Goal: Task Accomplishment & Management: Manage account settings

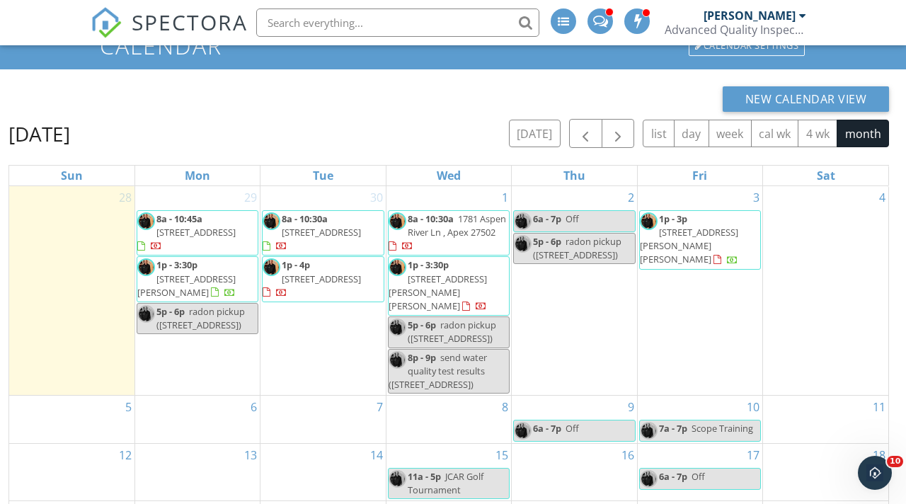
scroll to position [62, 0]
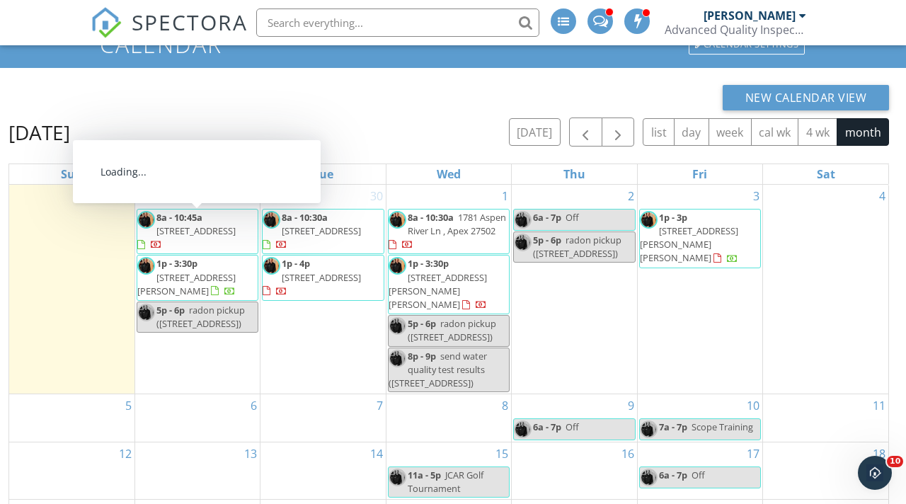
click at [205, 227] on span "[STREET_ADDRESS]" at bounding box center [195, 230] width 79 height 13
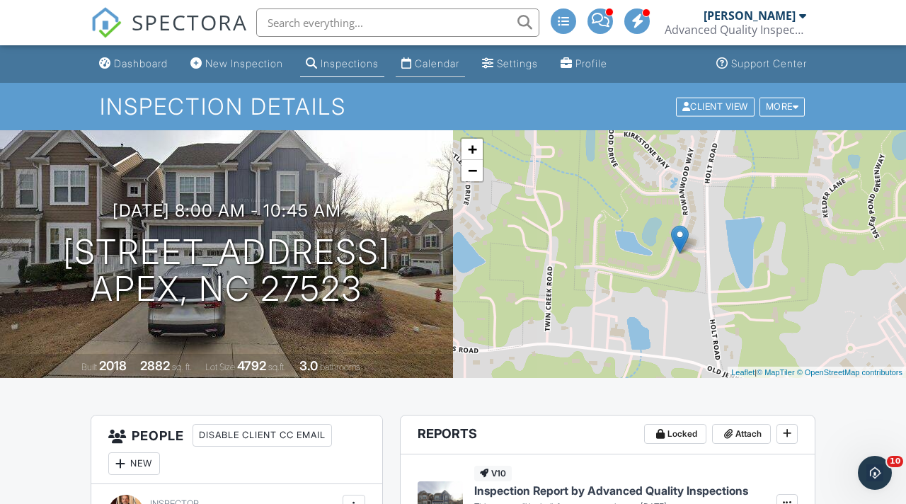
click at [450, 64] on div "Calendar" at bounding box center [437, 63] width 45 height 12
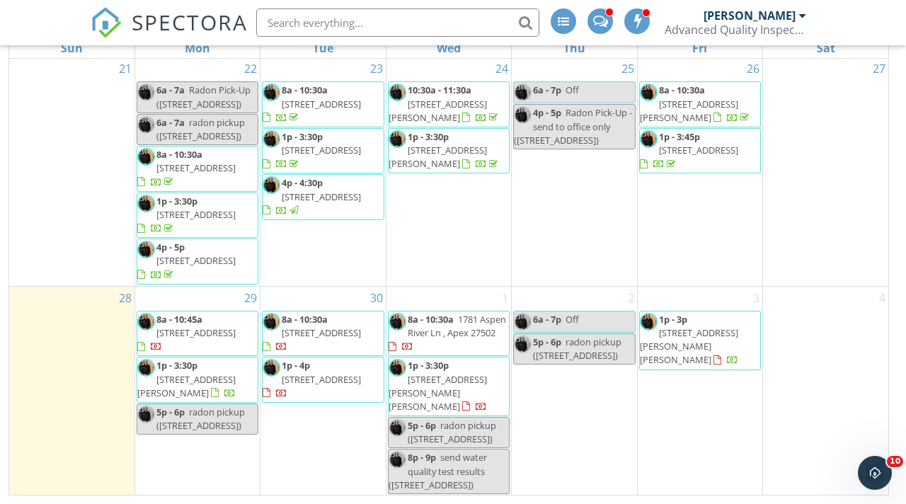
scroll to position [567, 0]
click at [222, 379] on span "151 Calluna Dr, Clayton 27527" at bounding box center [186, 386] width 98 height 26
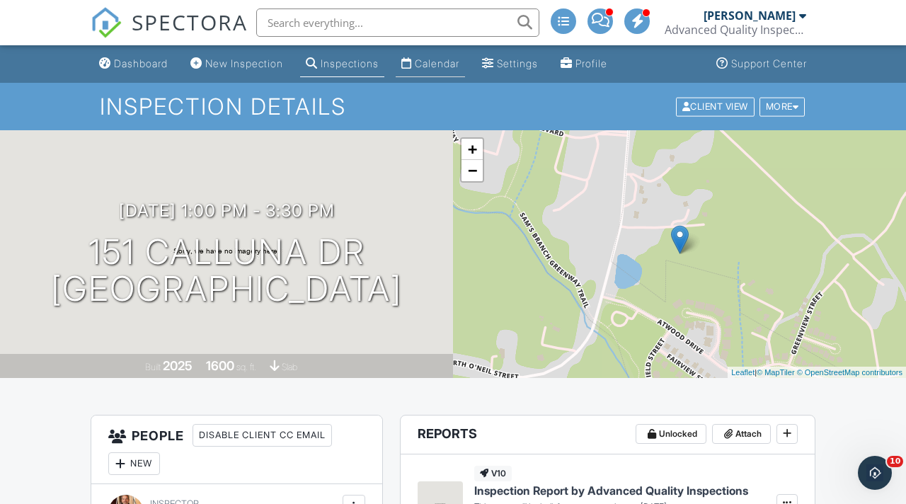
click at [453, 70] on link "Calendar" at bounding box center [430, 64] width 69 height 26
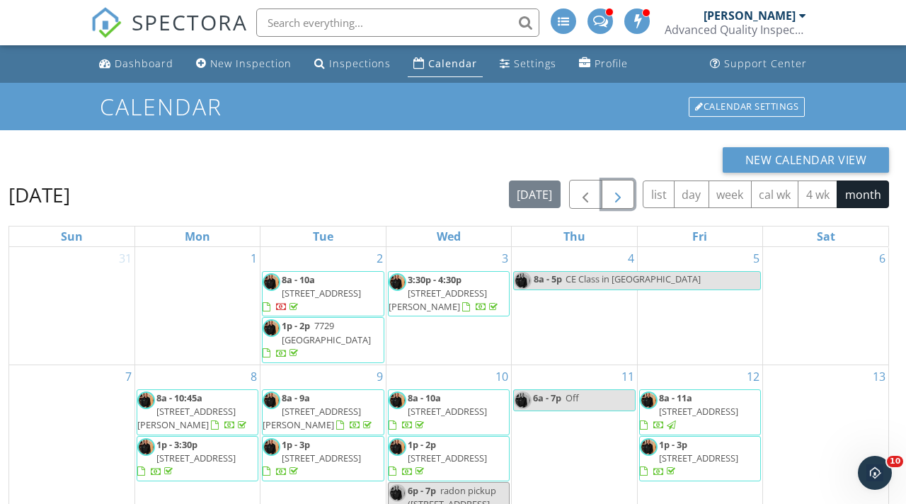
click at [617, 192] on span "button" at bounding box center [618, 194] width 17 height 17
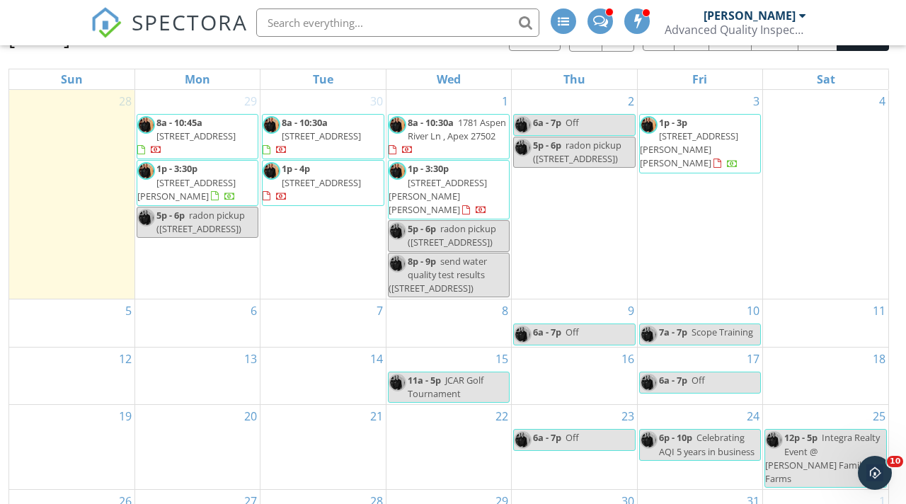
scroll to position [188, 0]
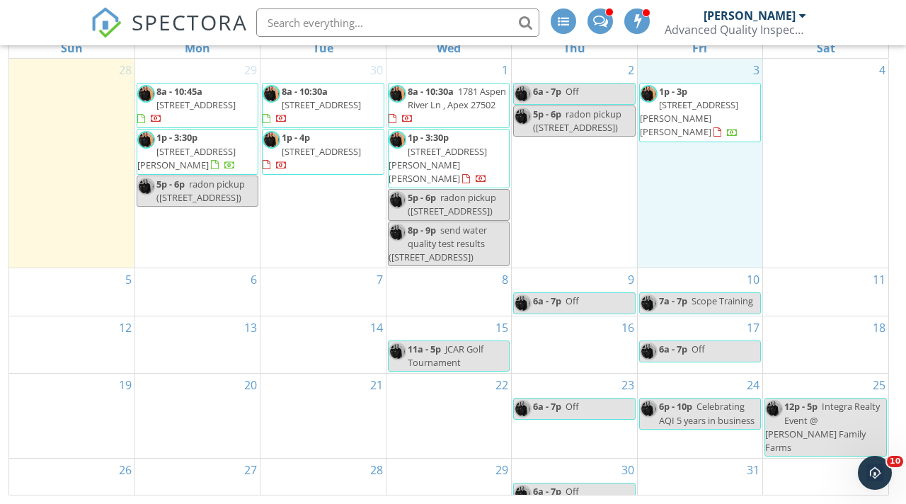
click at [659, 188] on div "3 1p - 3p [STREET_ADDRESS][PERSON_NAME][PERSON_NAME]" at bounding box center [700, 163] width 125 height 209
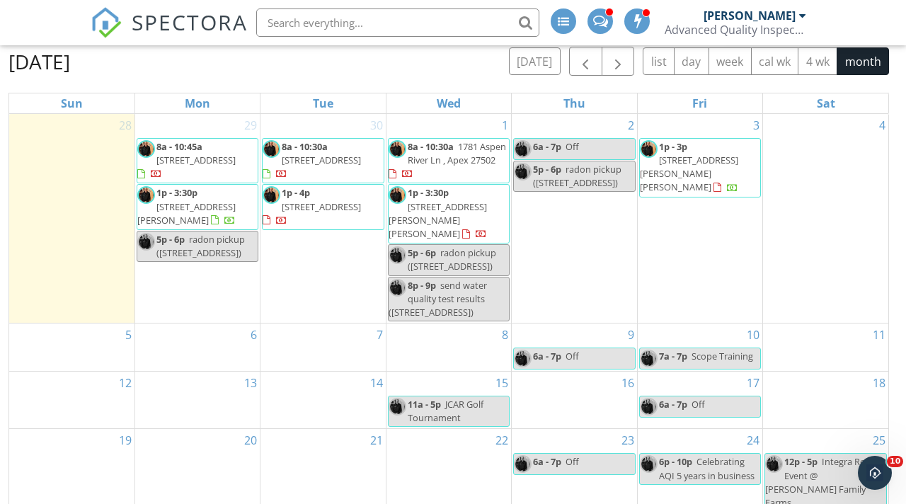
scroll to position [188, 0]
